Goal: Task Accomplishment & Management: Use online tool/utility

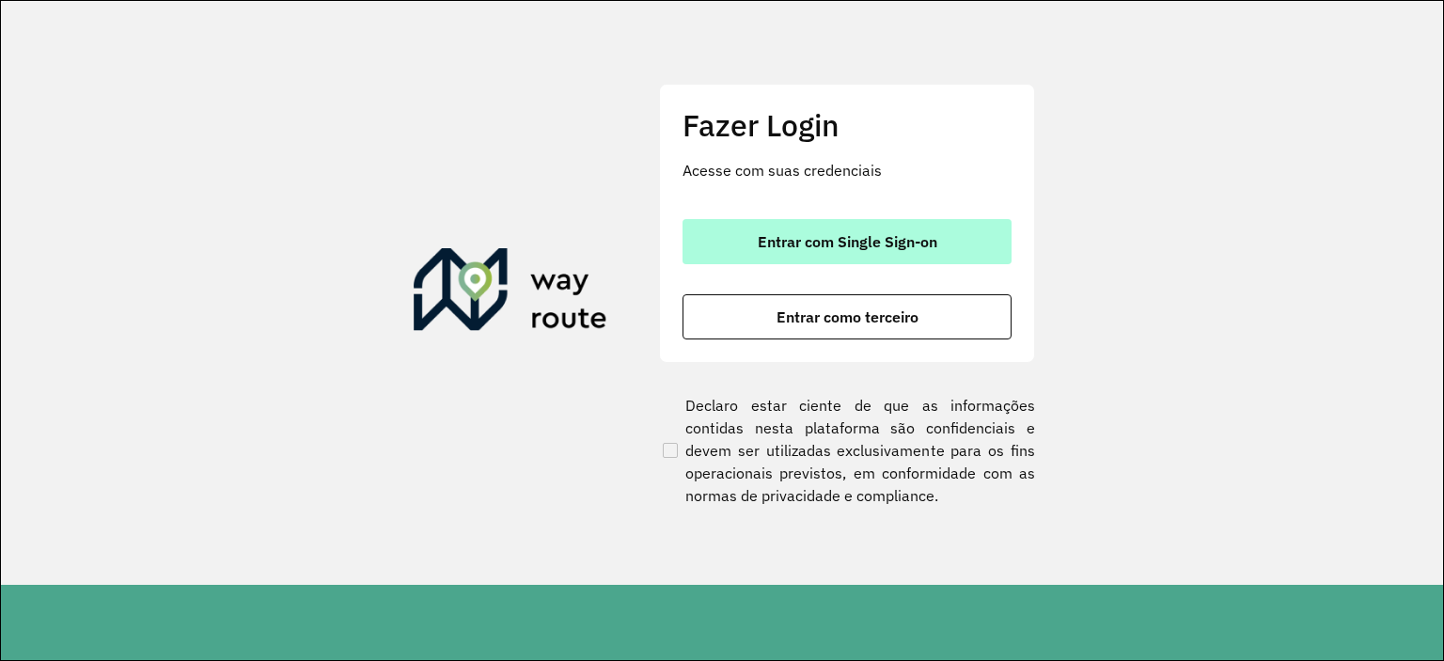
click at [736, 228] on button "Entrar com Single Sign-on" at bounding box center [847, 241] width 329 height 45
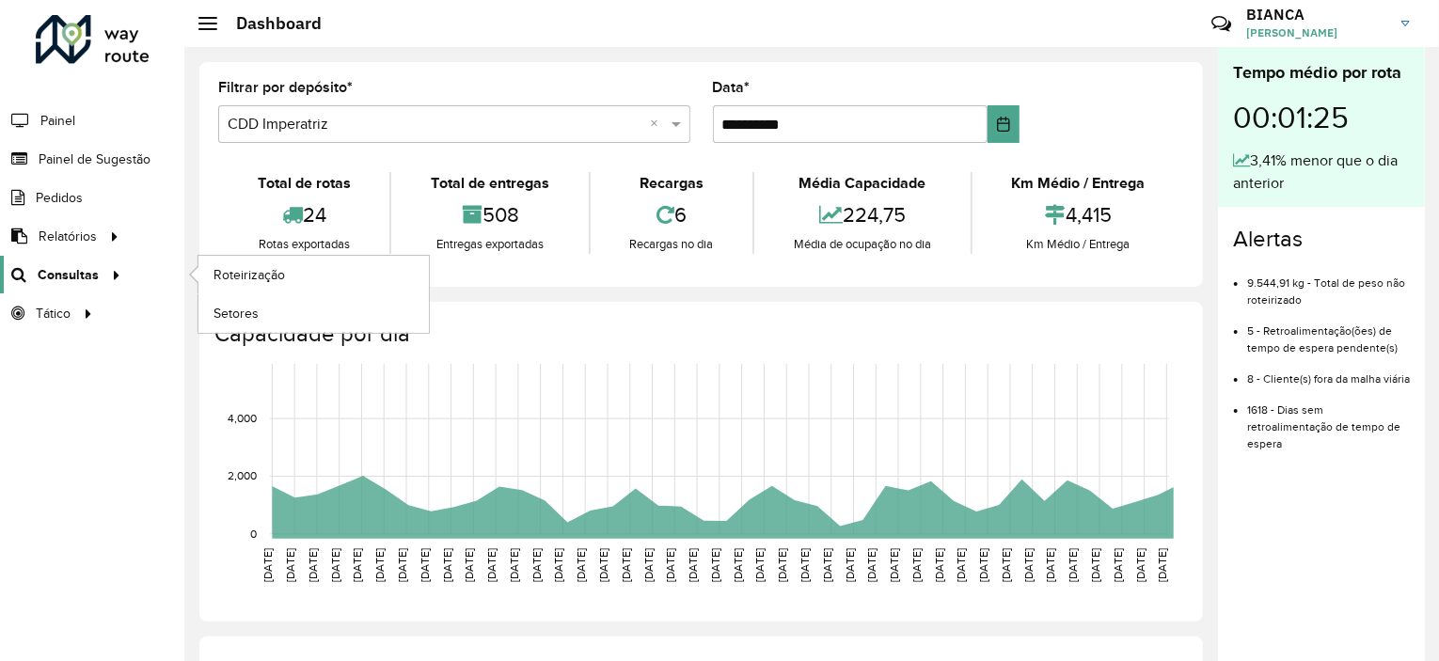
click at [88, 279] on span "Consultas" at bounding box center [68, 275] width 61 height 20
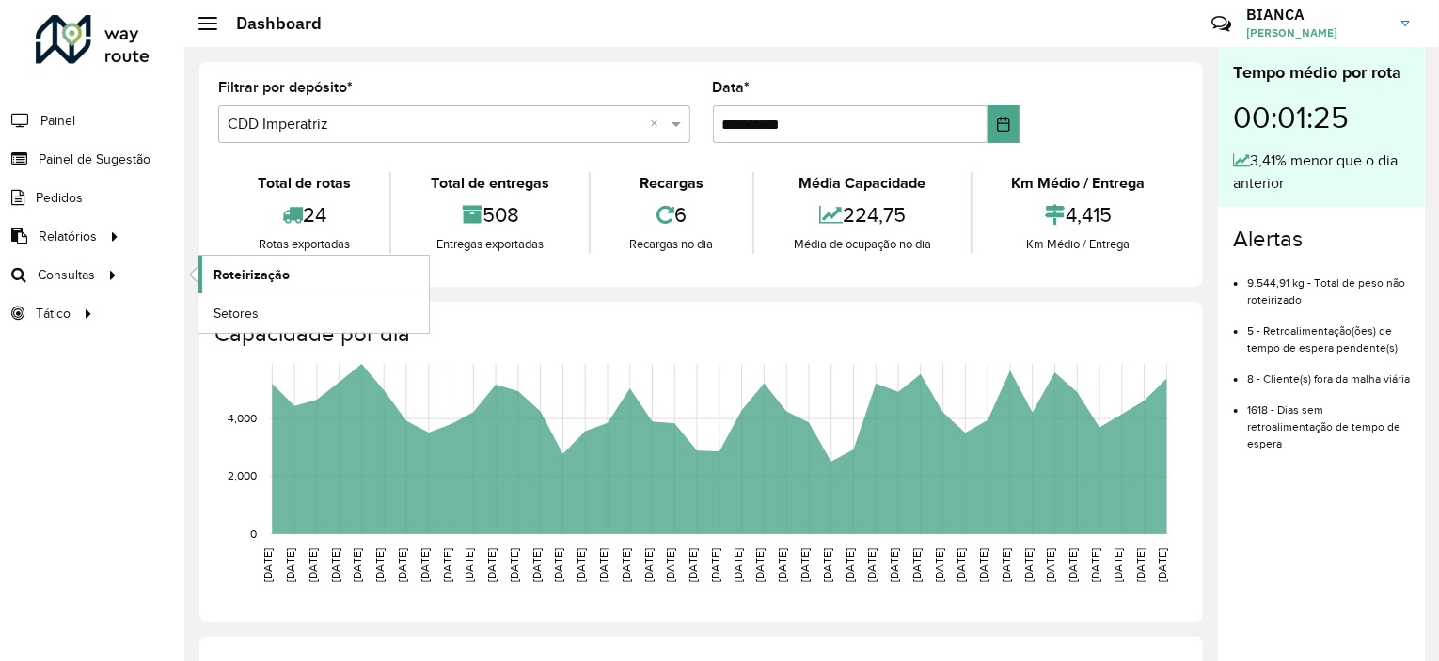
click at [244, 270] on span "Roteirização" at bounding box center [251, 275] width 76 height 20
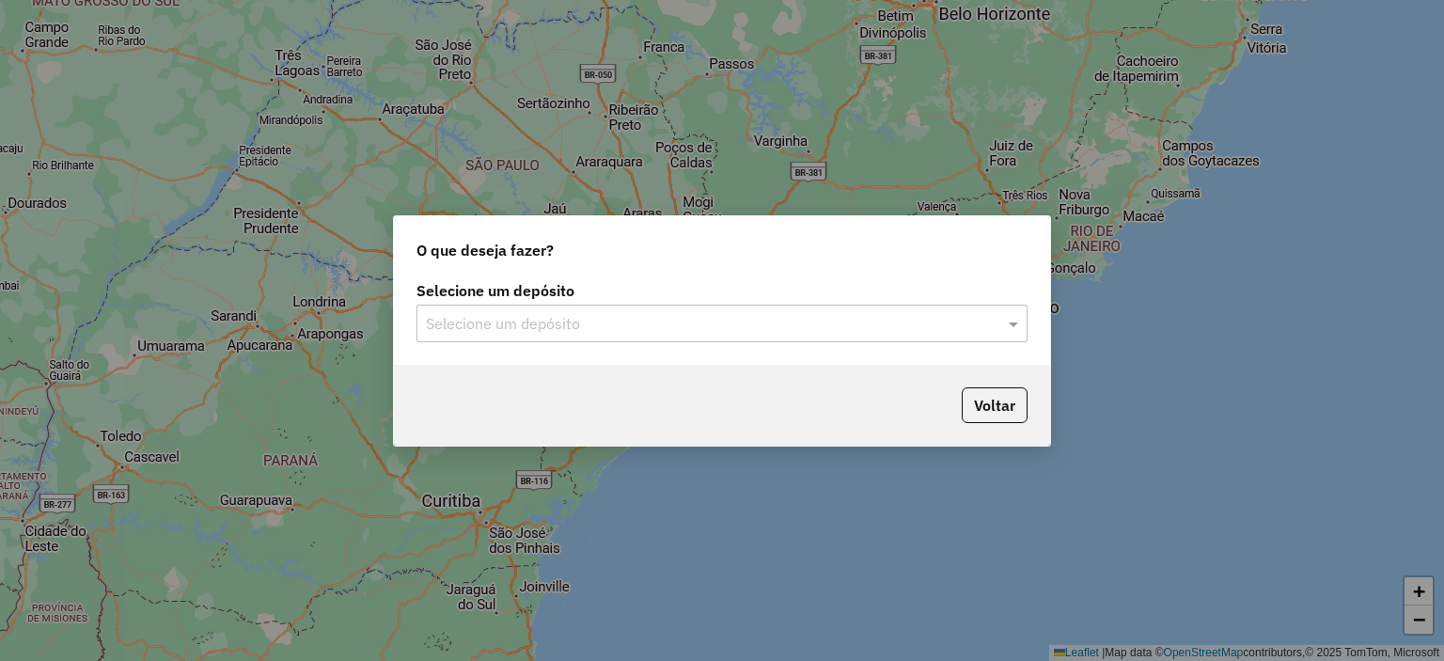
click at [535, 327] on input "text" at bounding box center [703, 324] width 555 height 23
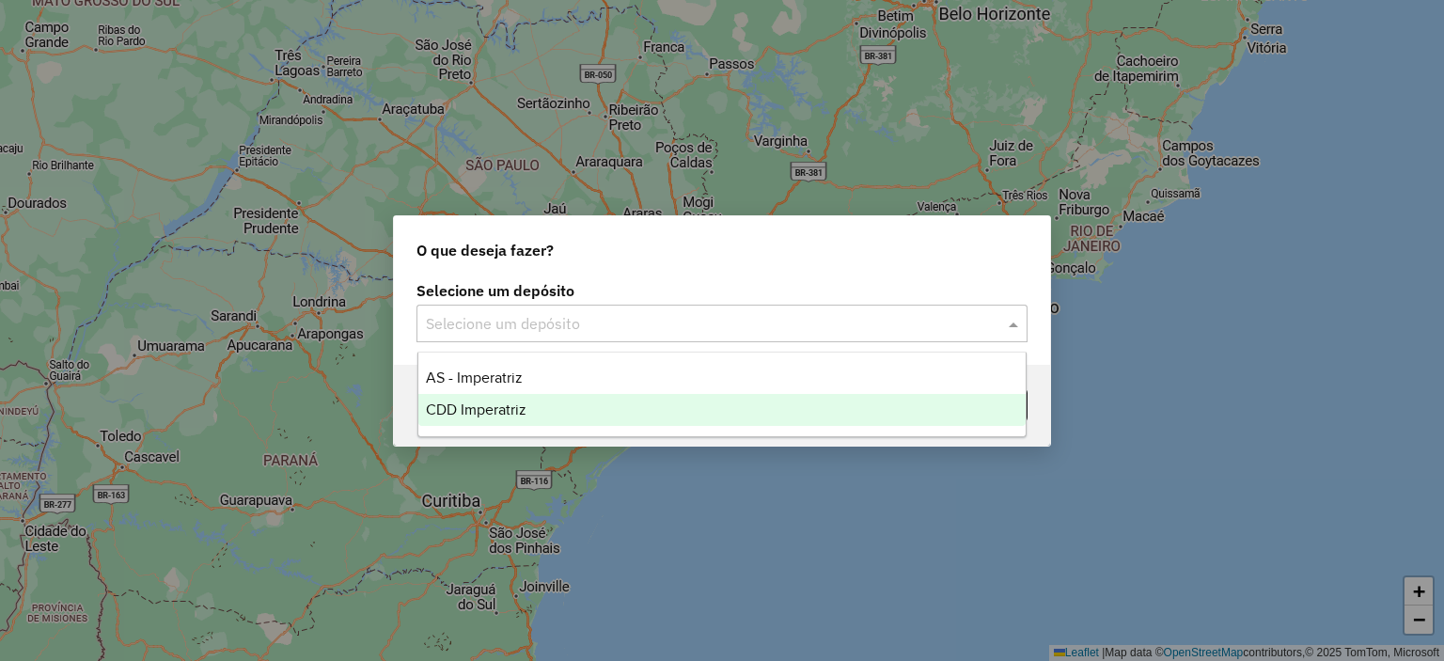
click at [451, 399] on div "CDD Imperatriz" at bounding box center [722, 410] width 608 height 32
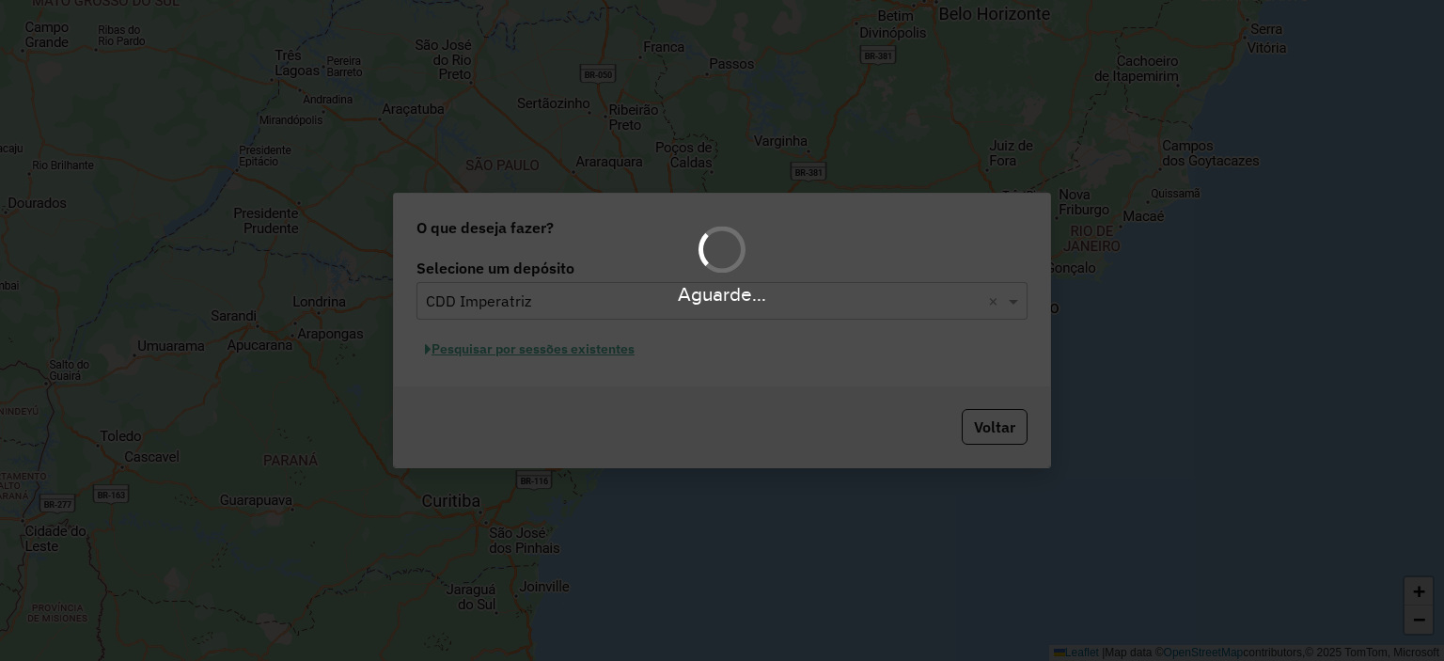
click at [621, 349] on div "Aguarde..." at bounding box center [722, 330] width 1444 height 661
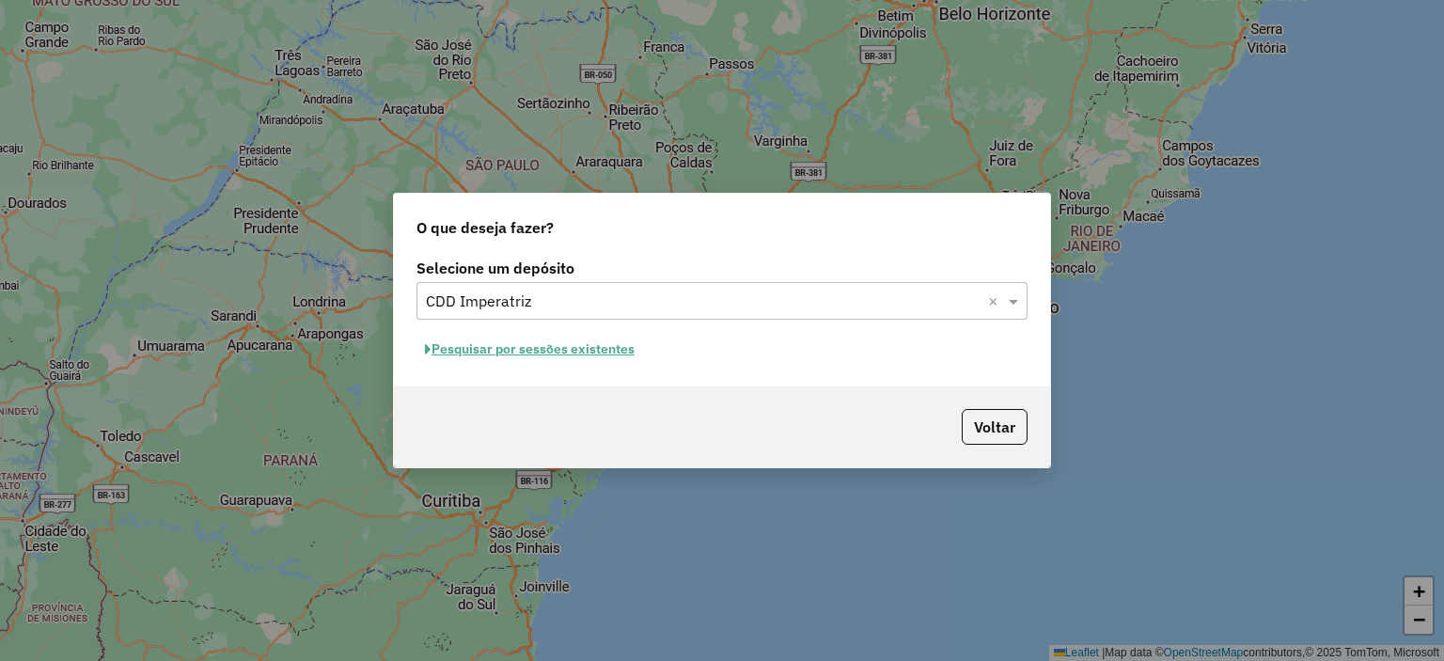
click at [621, 349] on button "Pesquisar por sessões existentes" at bounding box center [530, 349] width 227 height 29
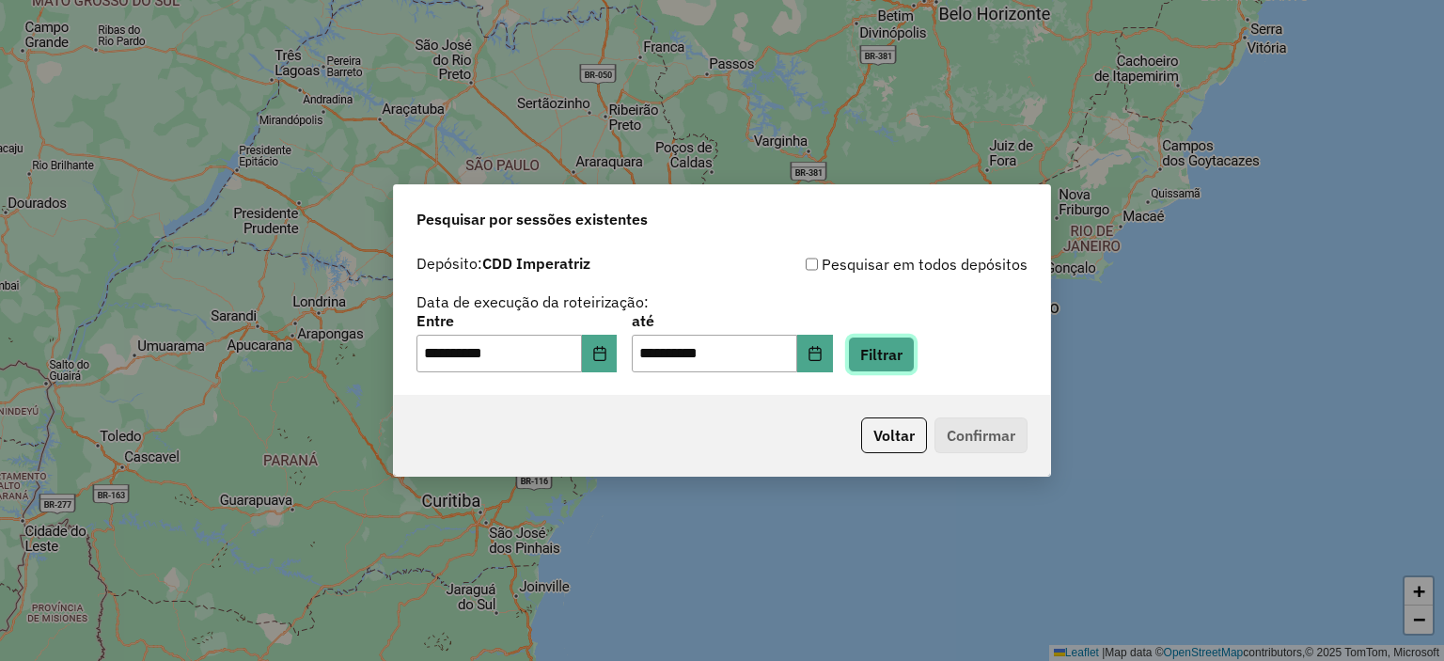
click at [888, 354] on button "Filtrar" at bounding box center [881, 355] width 67 height 36
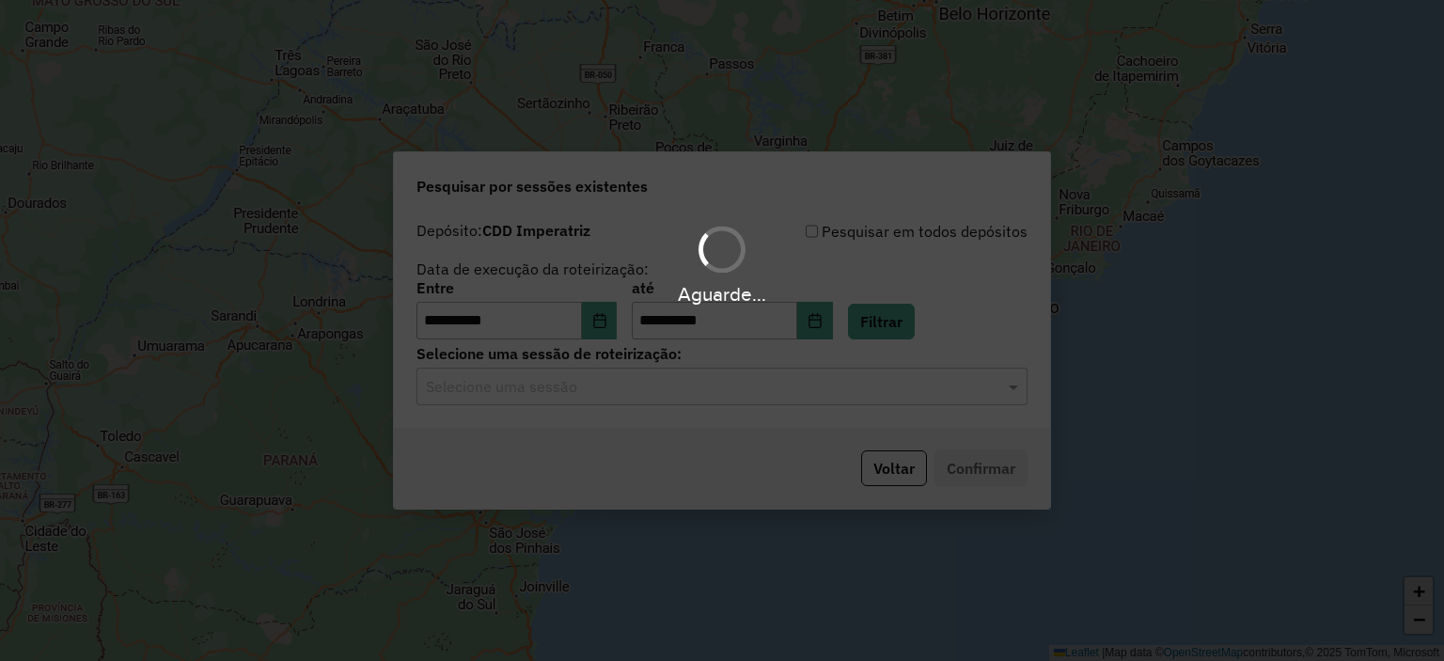
click at [526, 385] on input "text" at bounding box center [703, 387] width 555 height 23
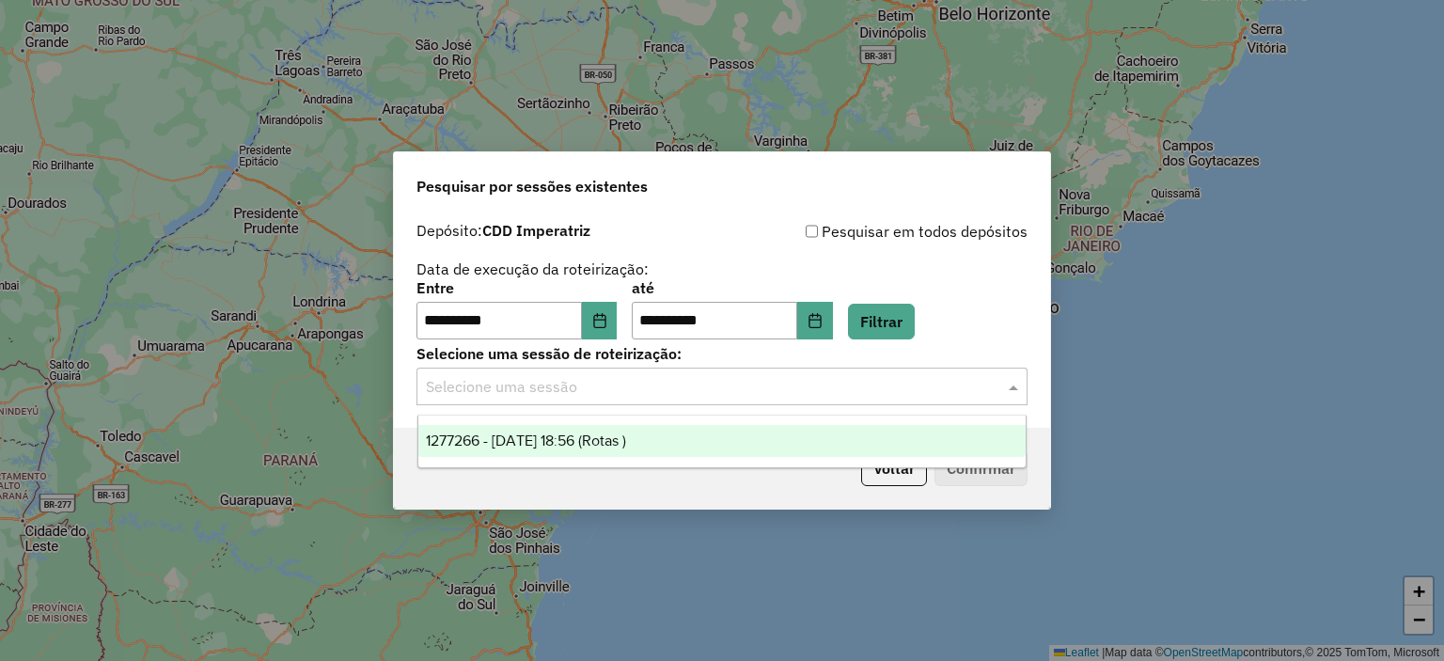
click at [504, 448] on span "1277266 - 17/09/2025 18:56 (Rotas )" at bounding box center [526, 440] width 200 height 16
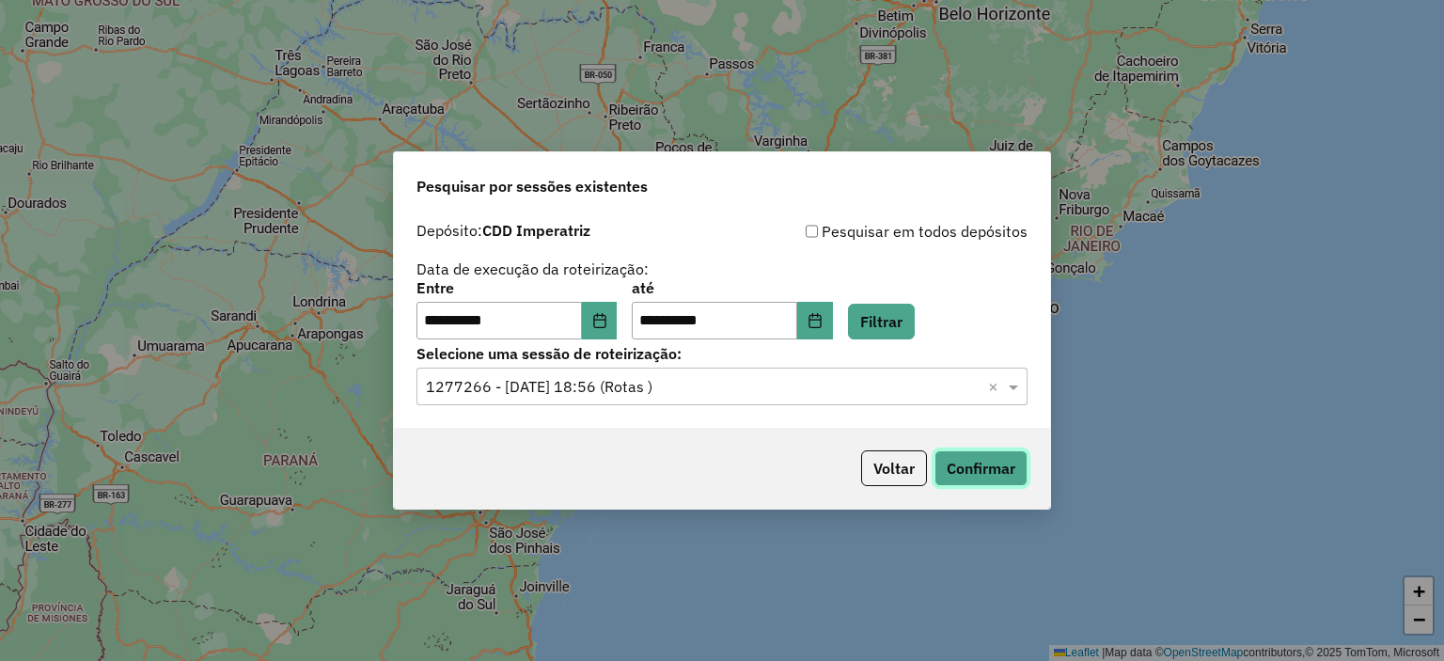
click at [971, 458] on button "Confirmar" at bounding box center [981, 468] width 93 height 36
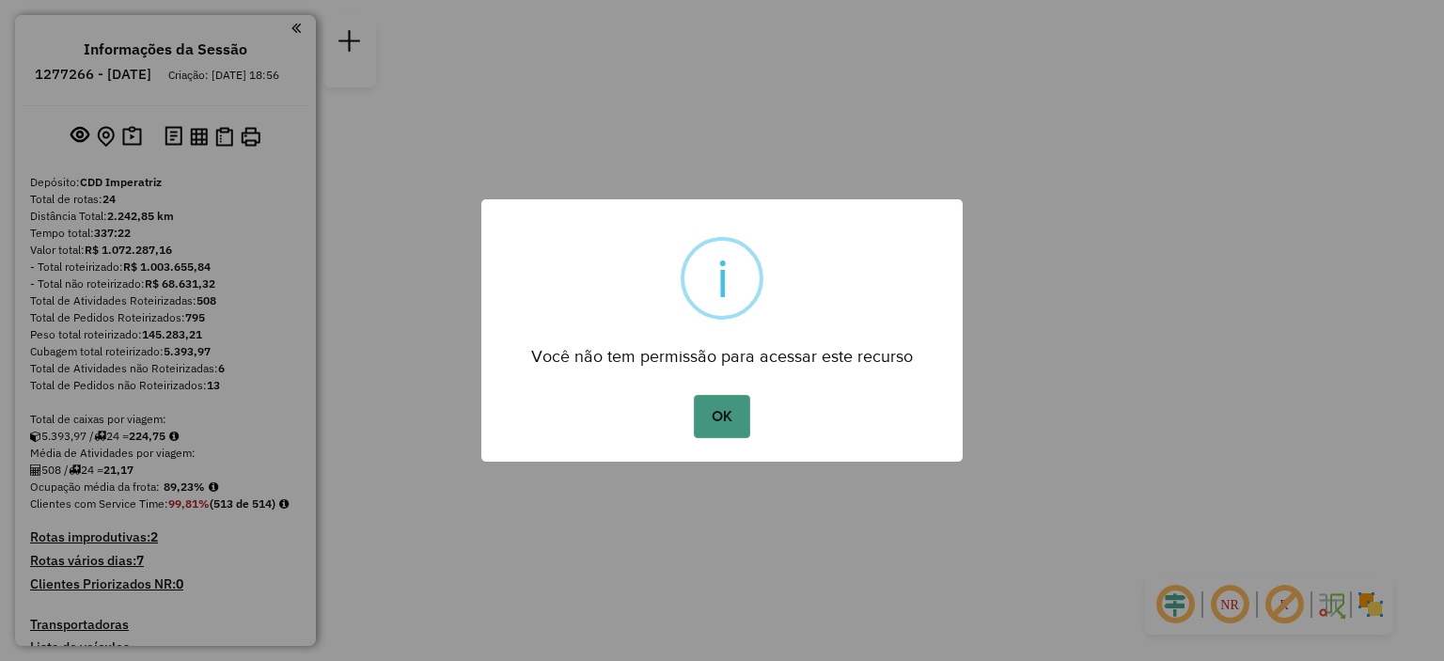
click at [733, 416] on button "OK" at bounding box center [721, 416] width 55 height 43
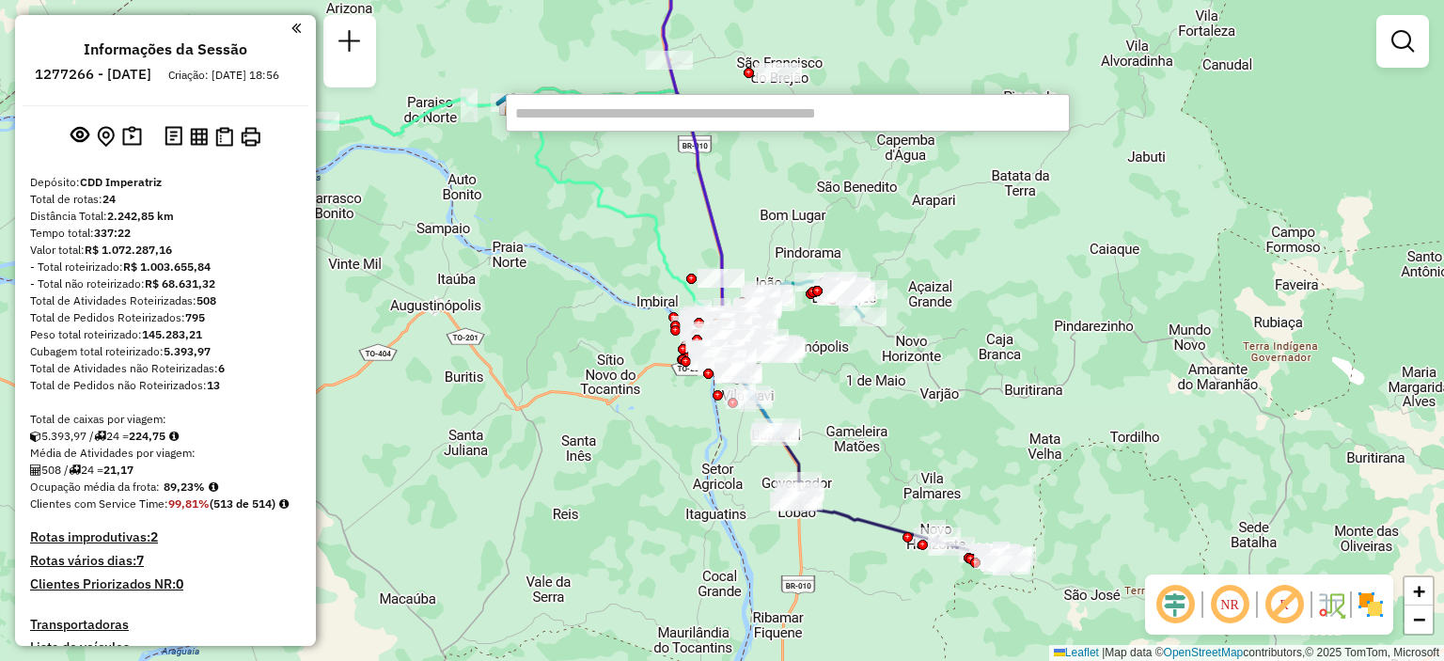
type input "*****"
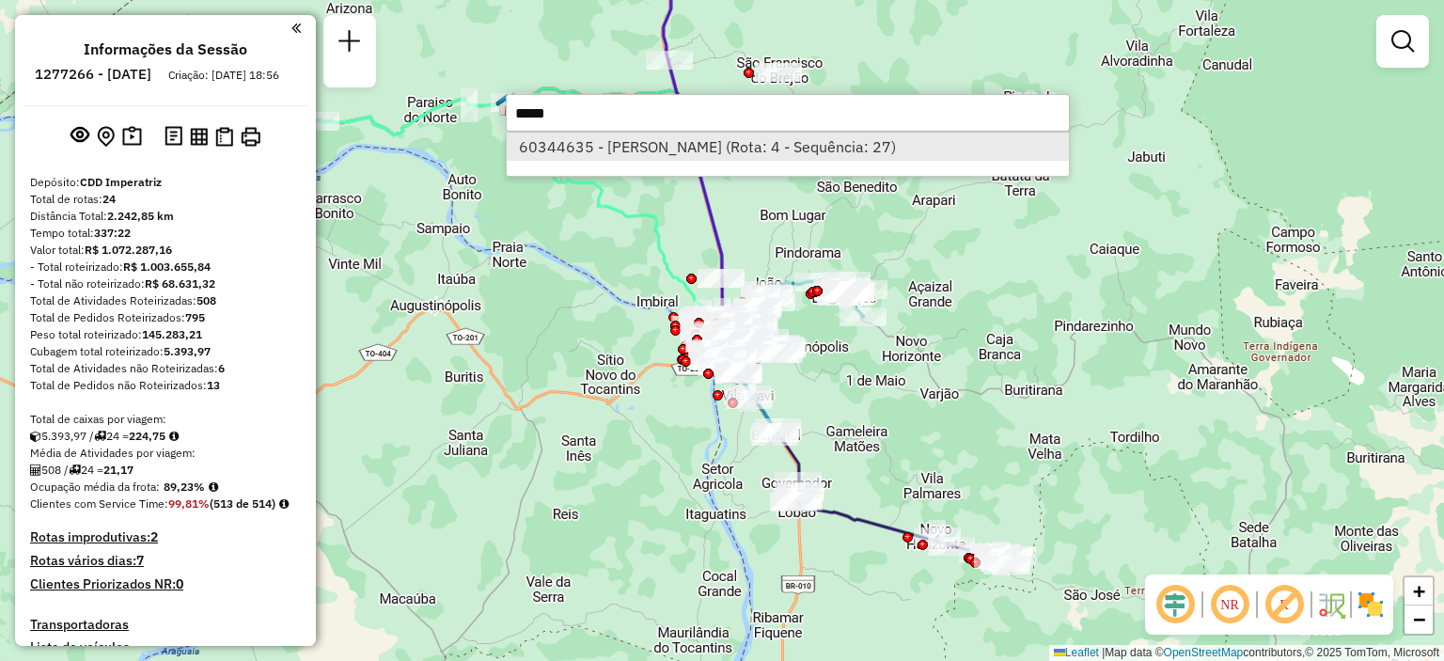
click at [637, 153] on li "60344635 - GREYSON DEKHAR SOUSA (Rota: 4 - Sequência: 27)" at bounding box center [788, 147] width 562 height 28
select select "**********"
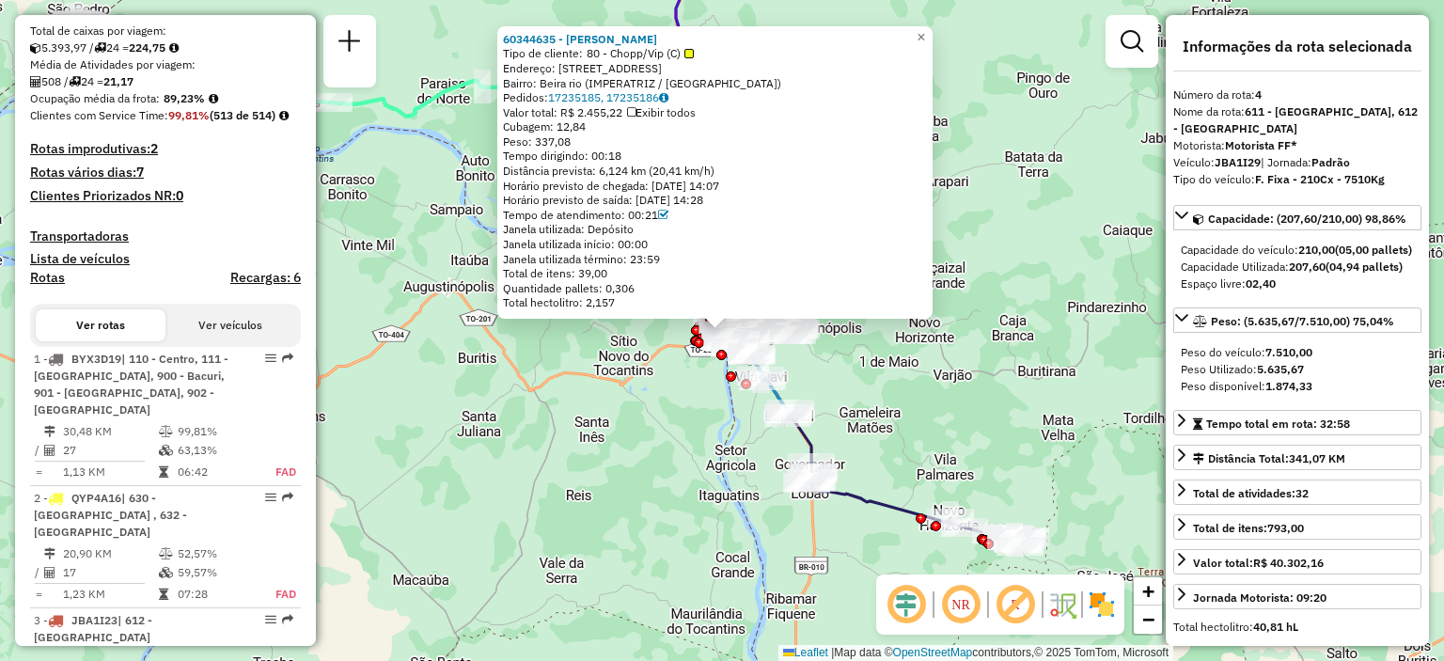
scroll to position [1108, 0]
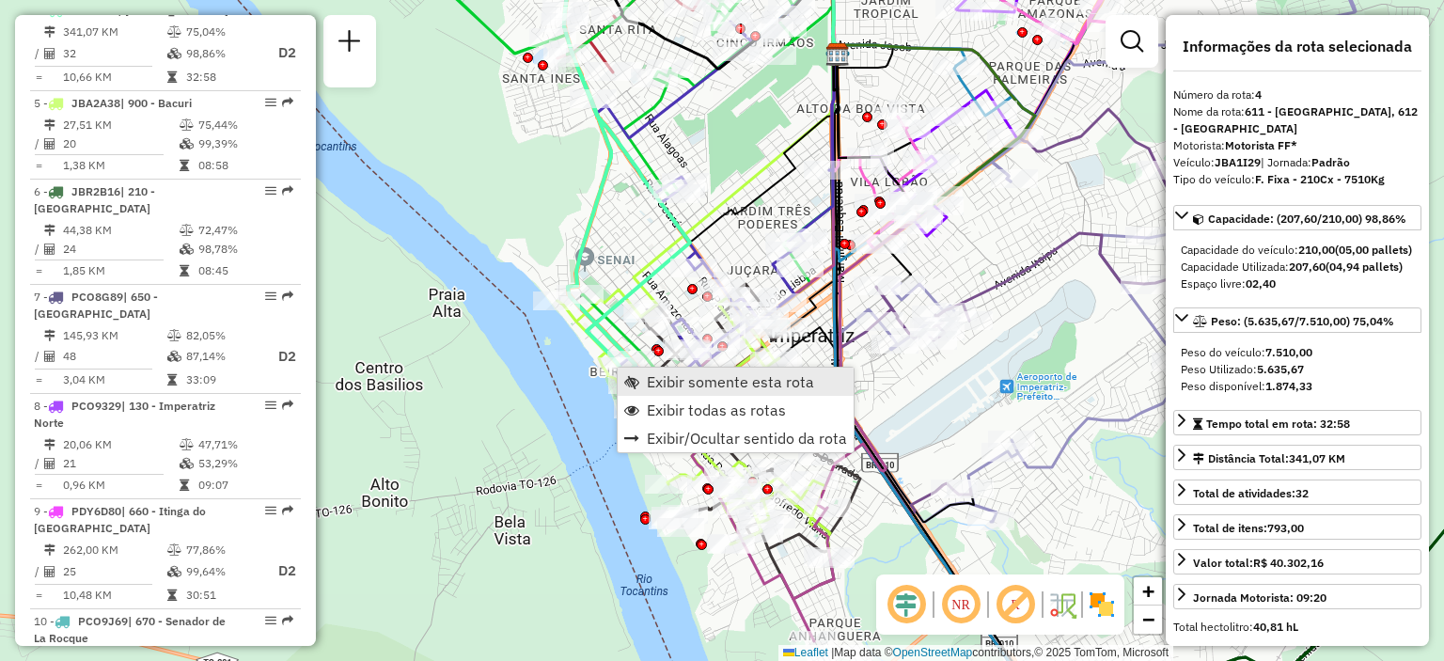
click at [695, 383] on span "Exibir somente esta rota" at bounding box center [730, 381] width 167 height 15
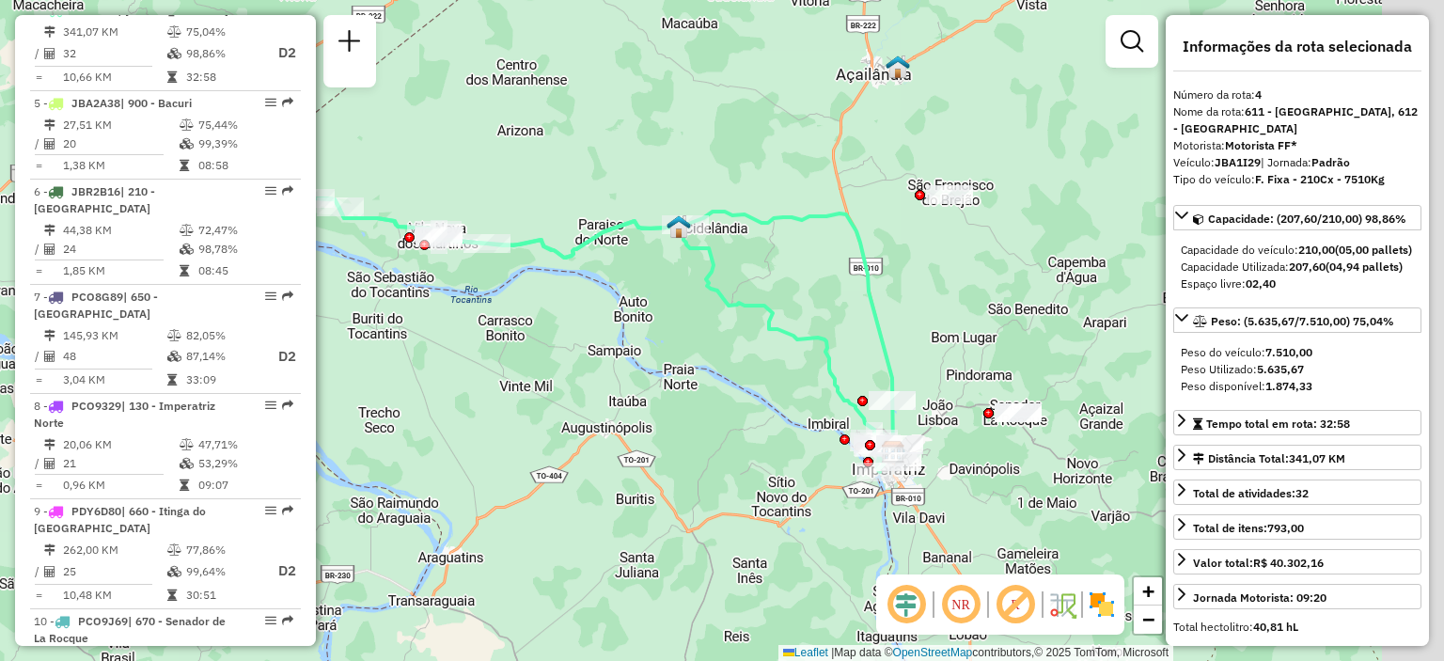
drag, startPoint x: 909, startPoint y: 386, endPoint x: 667, endPoint y: 345, distance: 246.1
click at [667, 346] on div "Janela de atendimento Grade de atendimento Capacidade Transportadoras Veículos …" at bounding box center [722, 330] width 1444 height 661
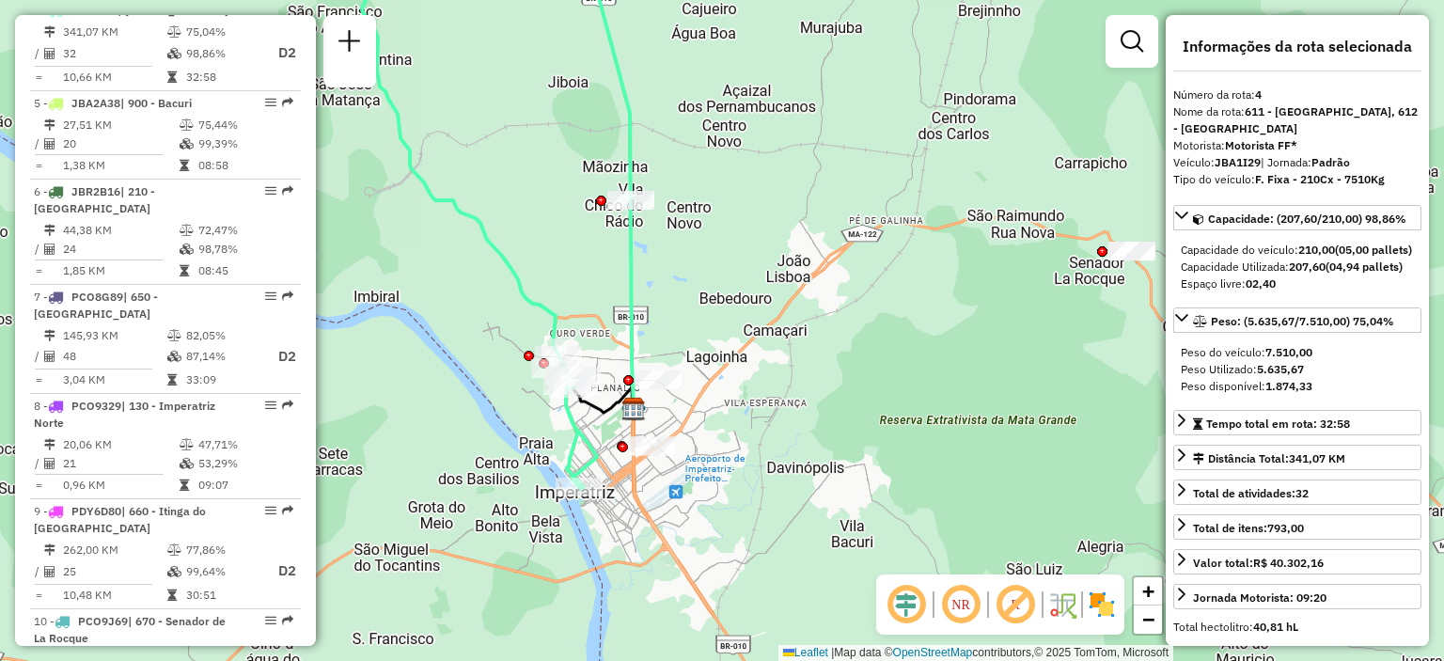
drag, startPoint x: 737, startPoint y: 384, endPoint x: 774, endPoint y: 222, distance: 165.8
click at [774, 222] on div "Janela de atendimento Grade de atendimento Capacidade Transportadoras Veículos …" at bounding box center [722, 330] width 1444 height 661
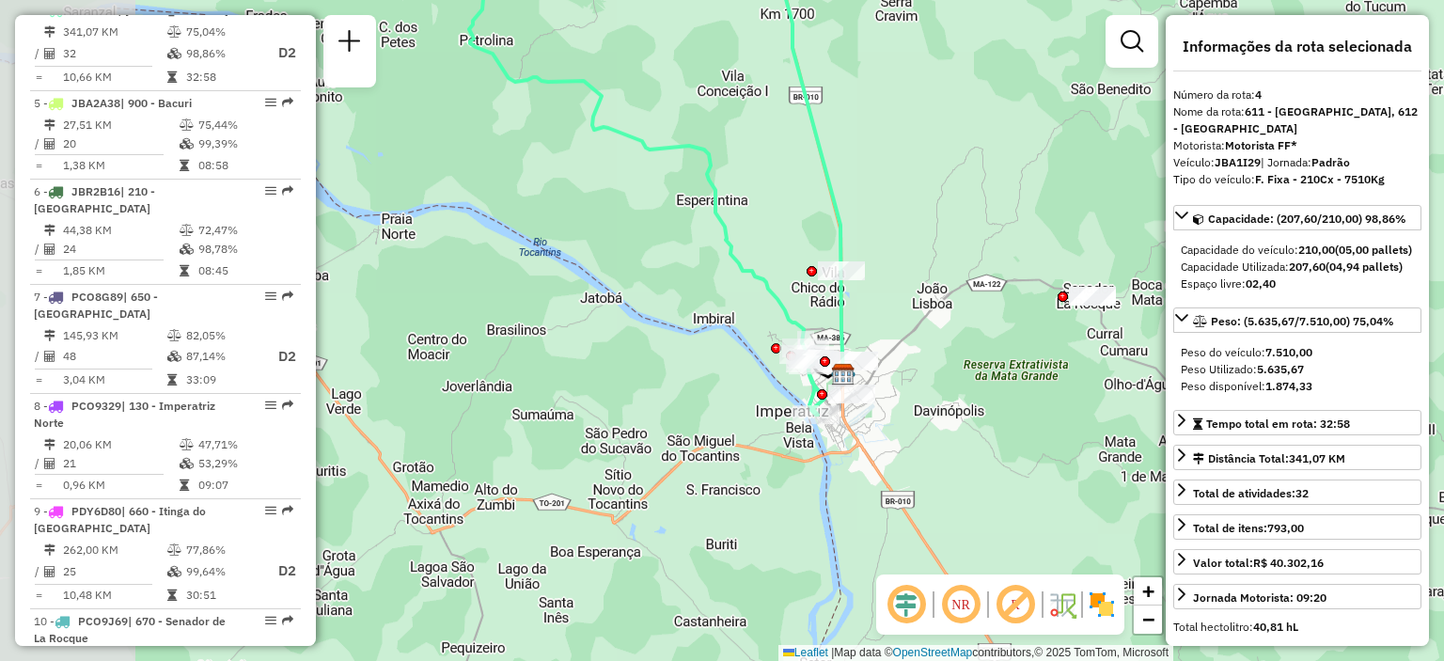
drag, startPoint x: 807, startPoint y: 417, endPoint x: 1007, endPoint y: 393, distance: 201.6
click at [1007, 393] on div "Janela de atendimento Grade de atendimento Capacidade Transportadoras Veículos …" at bounding box center [722, 330] width 1444 height 661
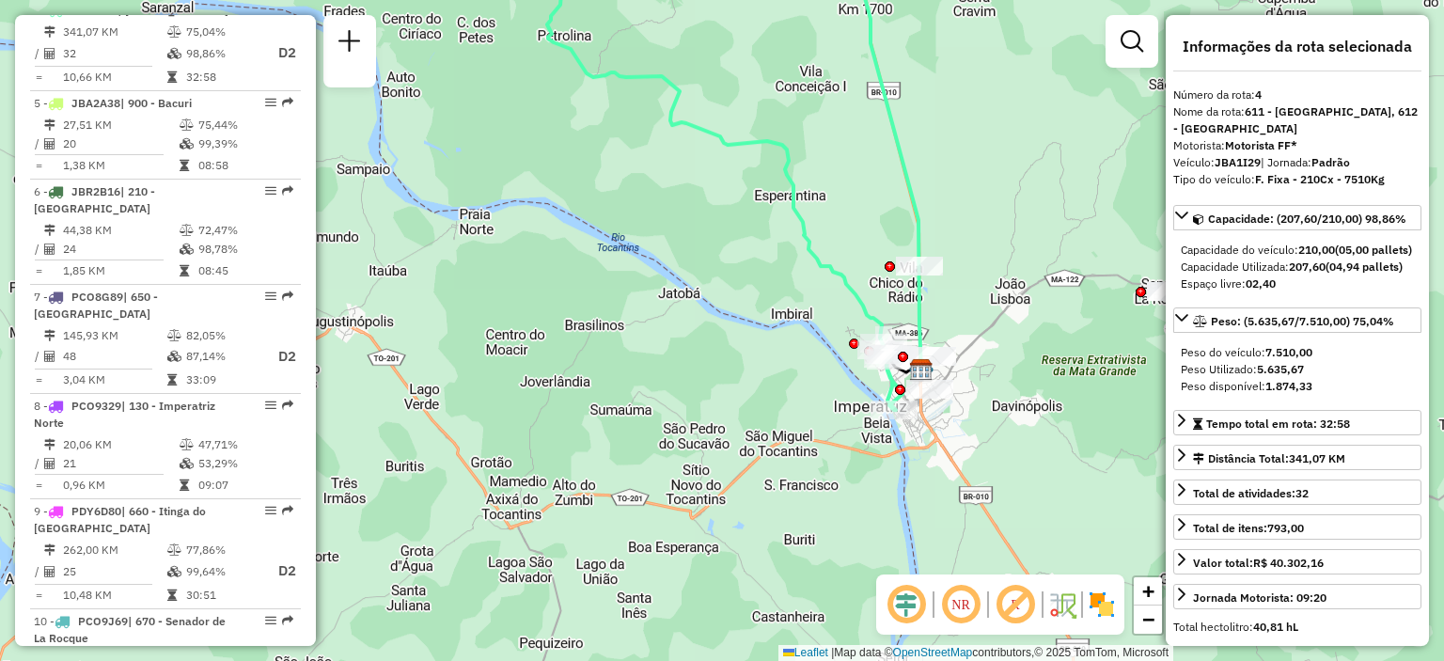
click at [975, 608] on em at bounding box center [960, 604] width 45 height 45
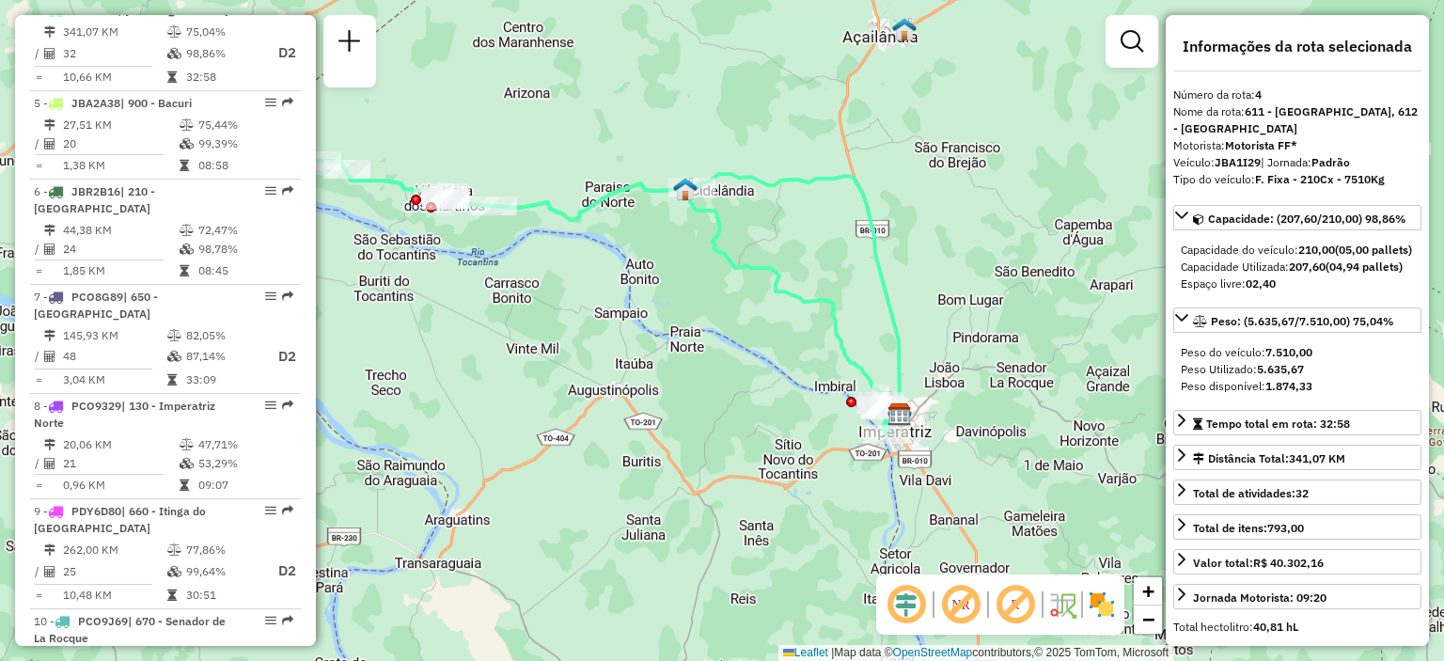
drag, startPoint x: 682, startPoint y: 401, endPoint x: 729, endPoint y: 401, distance: 47.0
click at [729, 401] on div "Janela de atendimento Grade de atendimento Capacidade Transportadoras Veículos …" at bounding box center [722, 330] width 1444 height 661
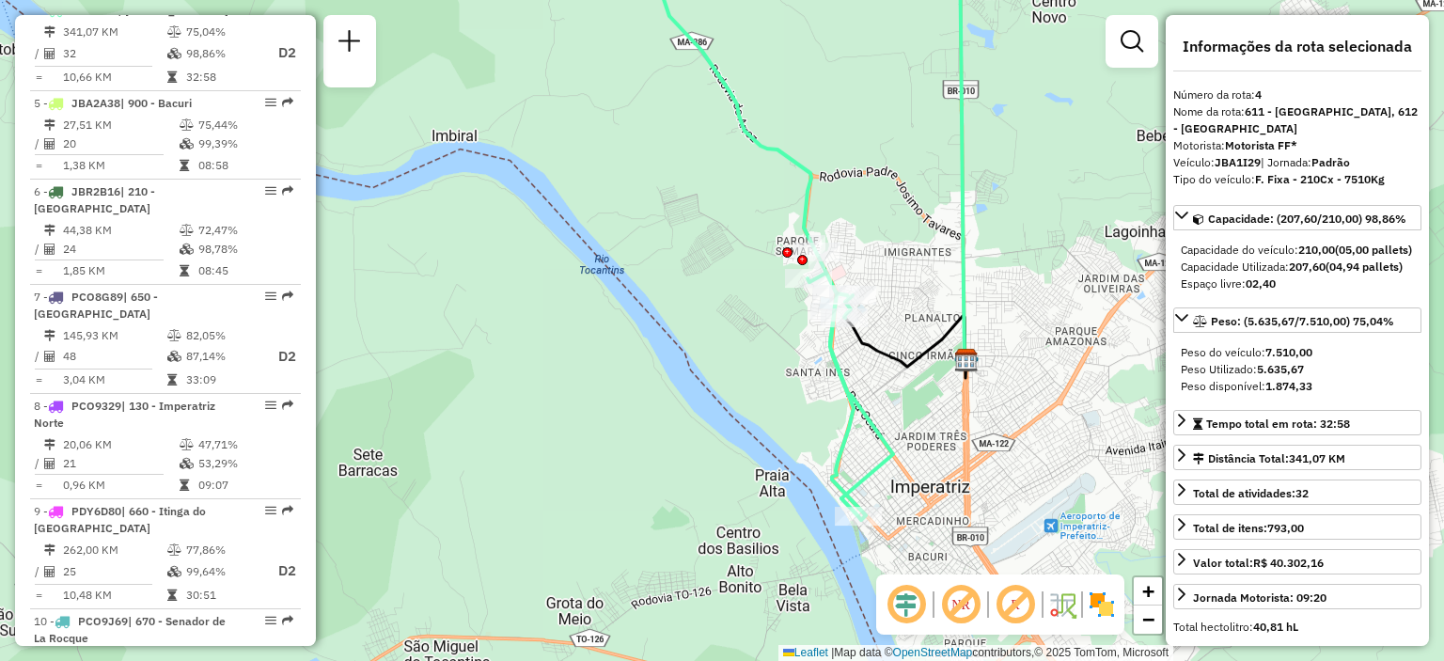
drag, startPoint x: 921, startPoint y: 408, endPoint x: 904, endPoint y: 411, distance: 17.2
click at [904, 411] on div "Janela de atendimento Grade de atendimento Capacidade Transportadoras Veículos …" at bounding box center [722, 330] width 1444 height 661
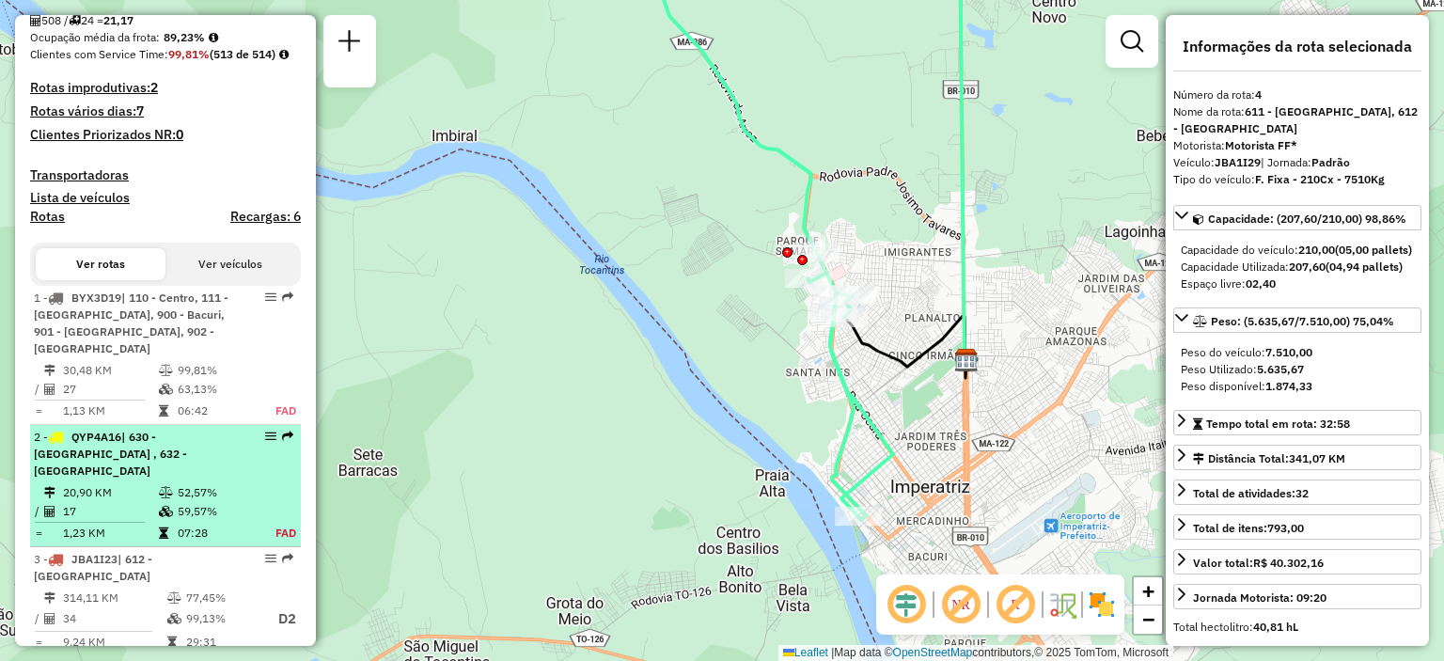
scroll to position [0, 0]
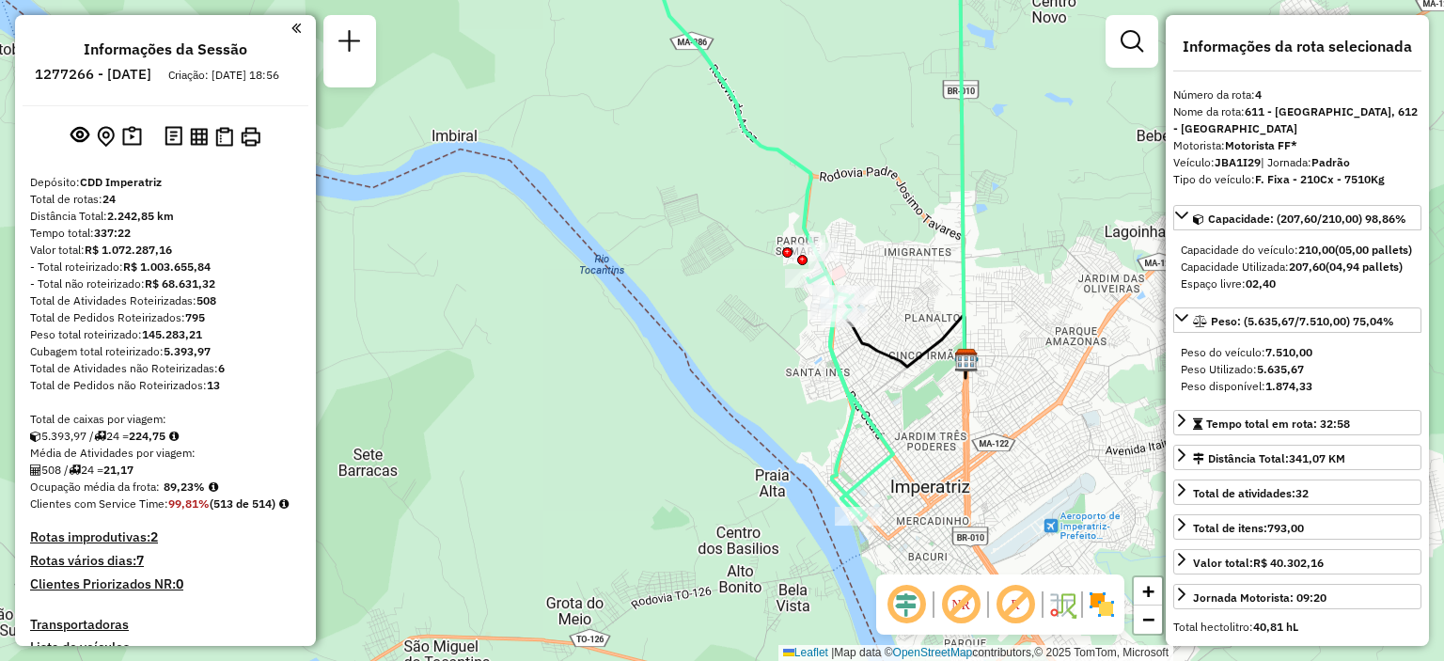
drag, startPoint x: 76, startPoint y: 67, endPoint x: 139, endPoint y: 71, distance: 63.2
click at [139, 71] on ul "Informações da Sessão 1277266 - 17/09/2025 Criação: 16/09/2025 18:56" at bounding box center [166, 65] width 286 height 50
drag, startPoint x: 143, startPoint y: 78, endPoint x: 86, endPoint y: 78, distance: 56.4
click at [86, 78] on li "1277266 - 17/09/2025" at bounding box center [93, 78] width 126 height 24
copy h6 "1277266"
